Goal: Navigation & Orientation: Go to known website

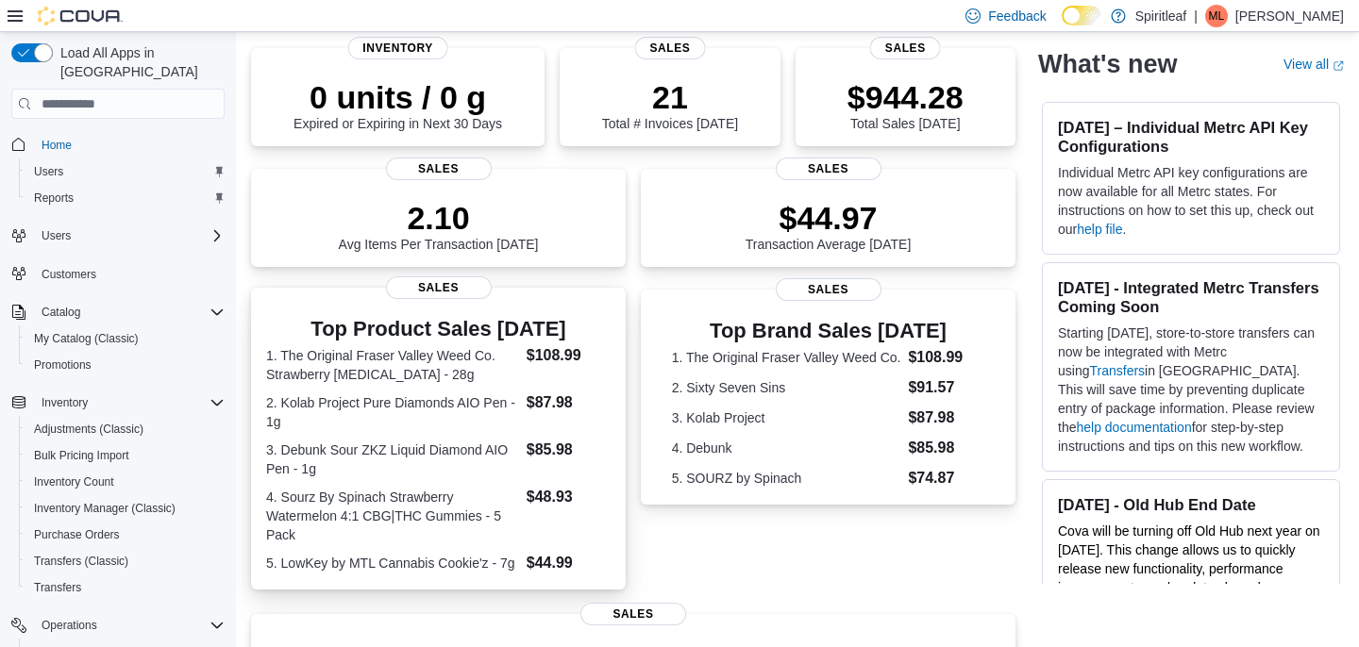
scroll to position [141, 0]
